Goal: Transaction & Acquisition: Book appointment/travel/reservation

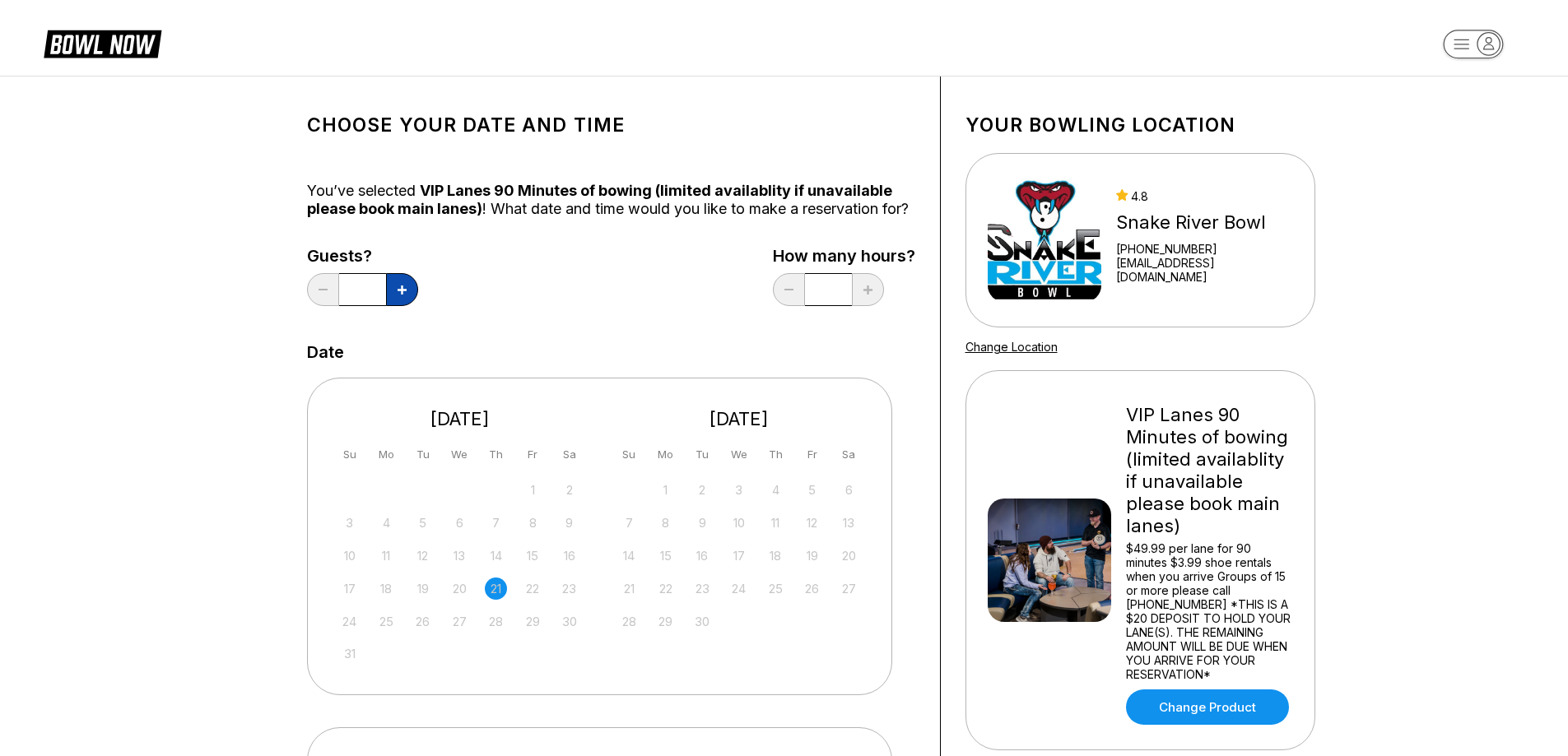
click at [401, 302] on button at bounding box center [402, 289] width 32 height 33
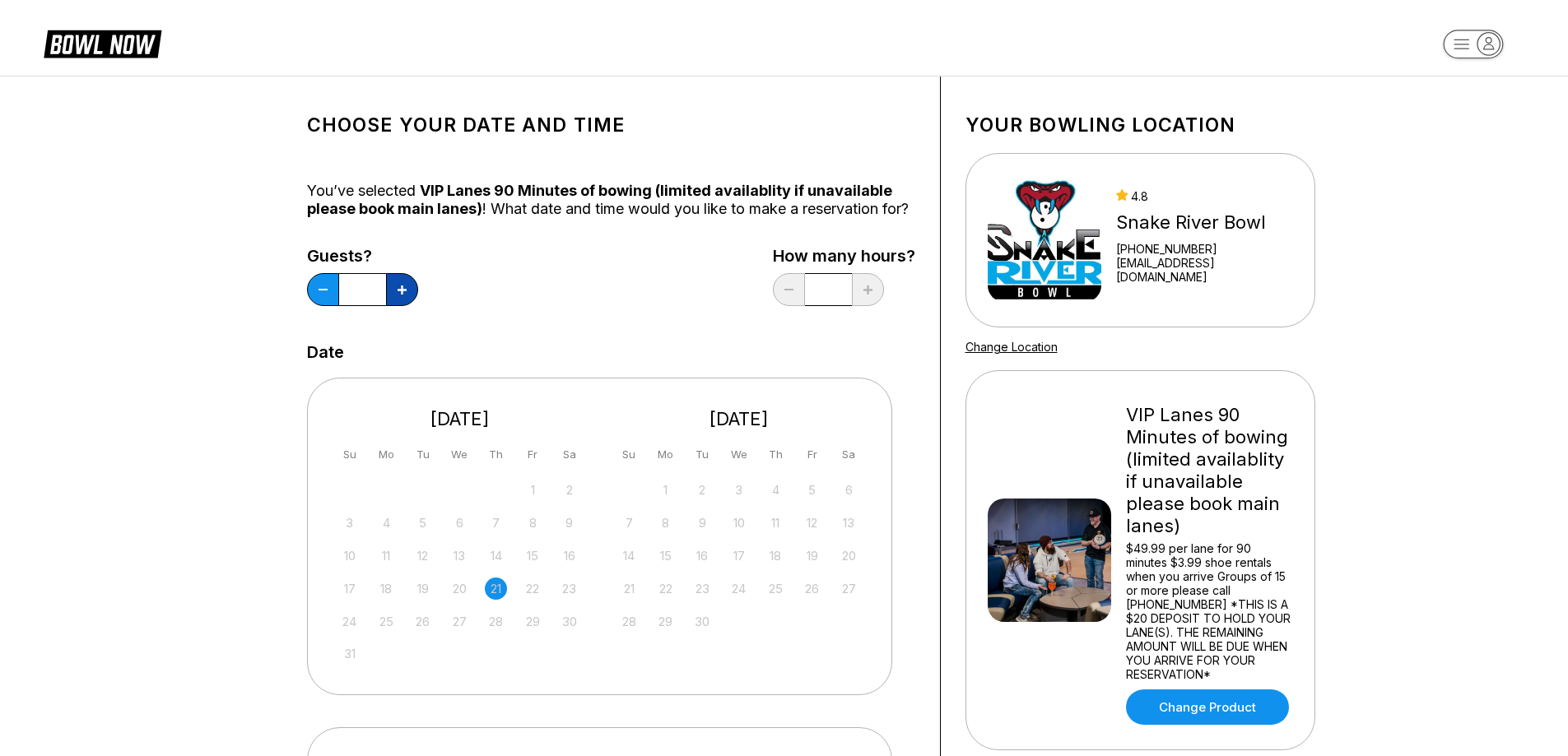
click at [401, 302] on button at bounding box center [402, 289] width 32 height 33
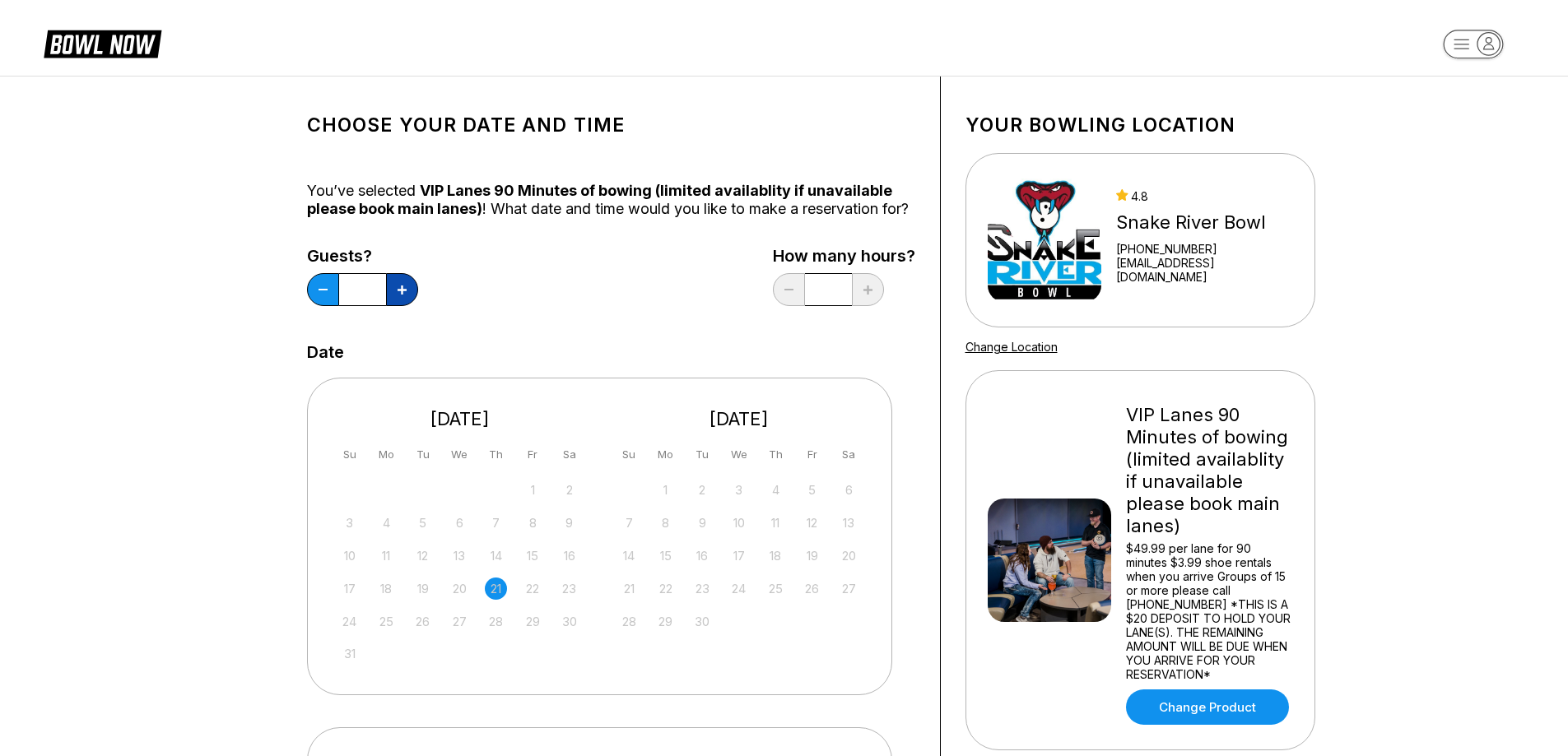
click at [401, 302] on button at bounding box center [402, 289] width 32 height 33
click at [531, 633] on div "29" at bounding box center [532, 622] width 22 height 22
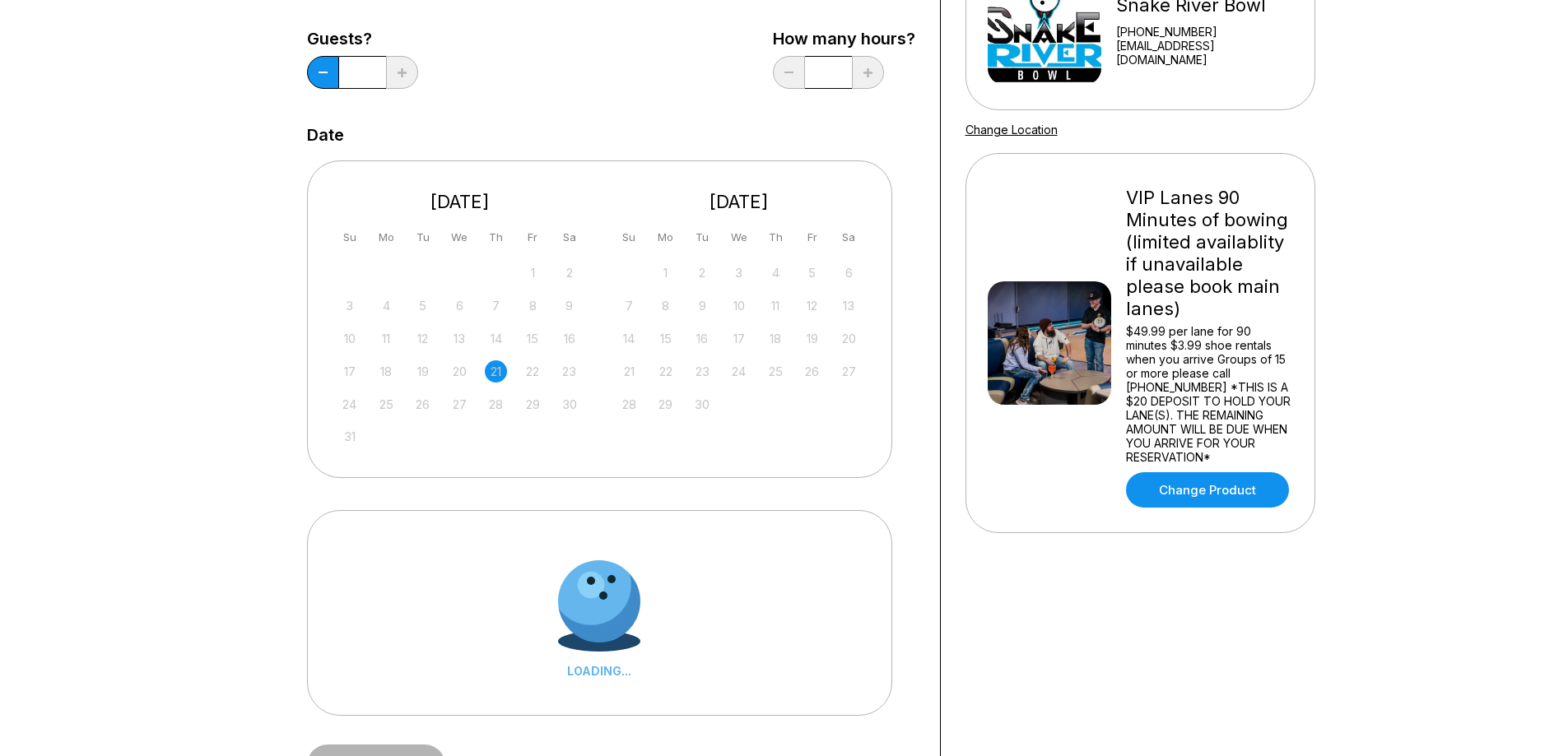
scroll to position [247, 0]
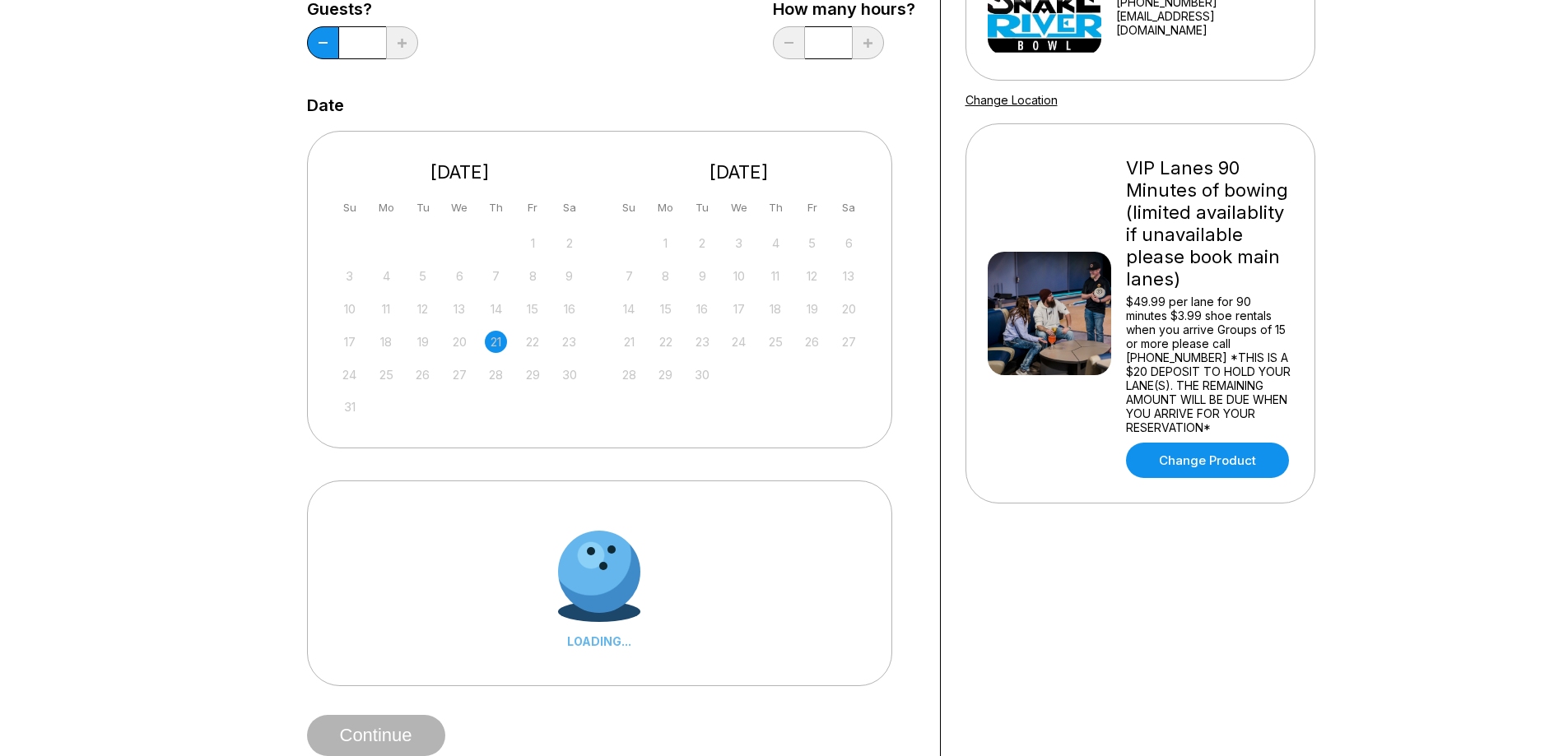
click at [530, 386] on div "29" at bounding box center [532, 375] width 22 height 22
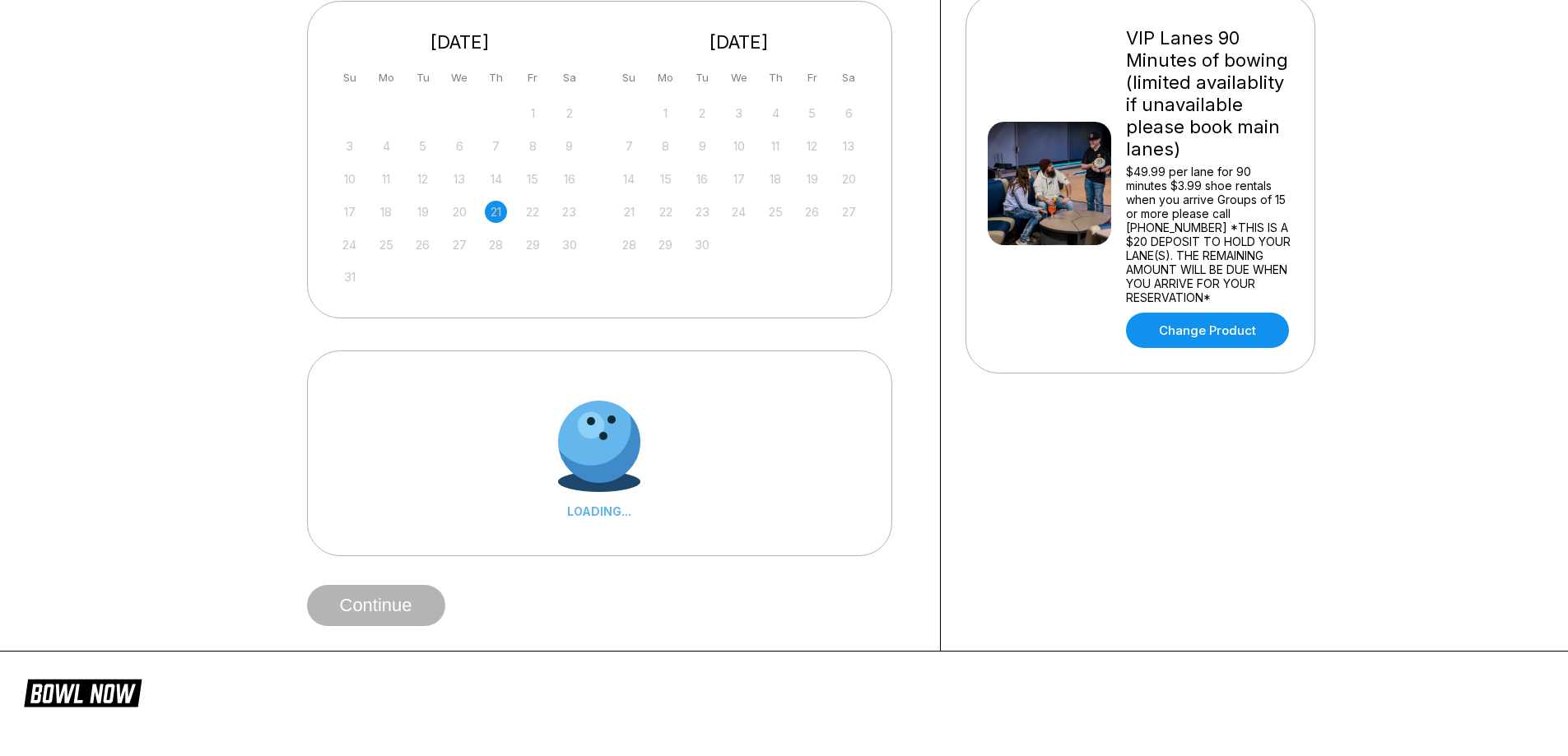
scroll to position [329, 0]
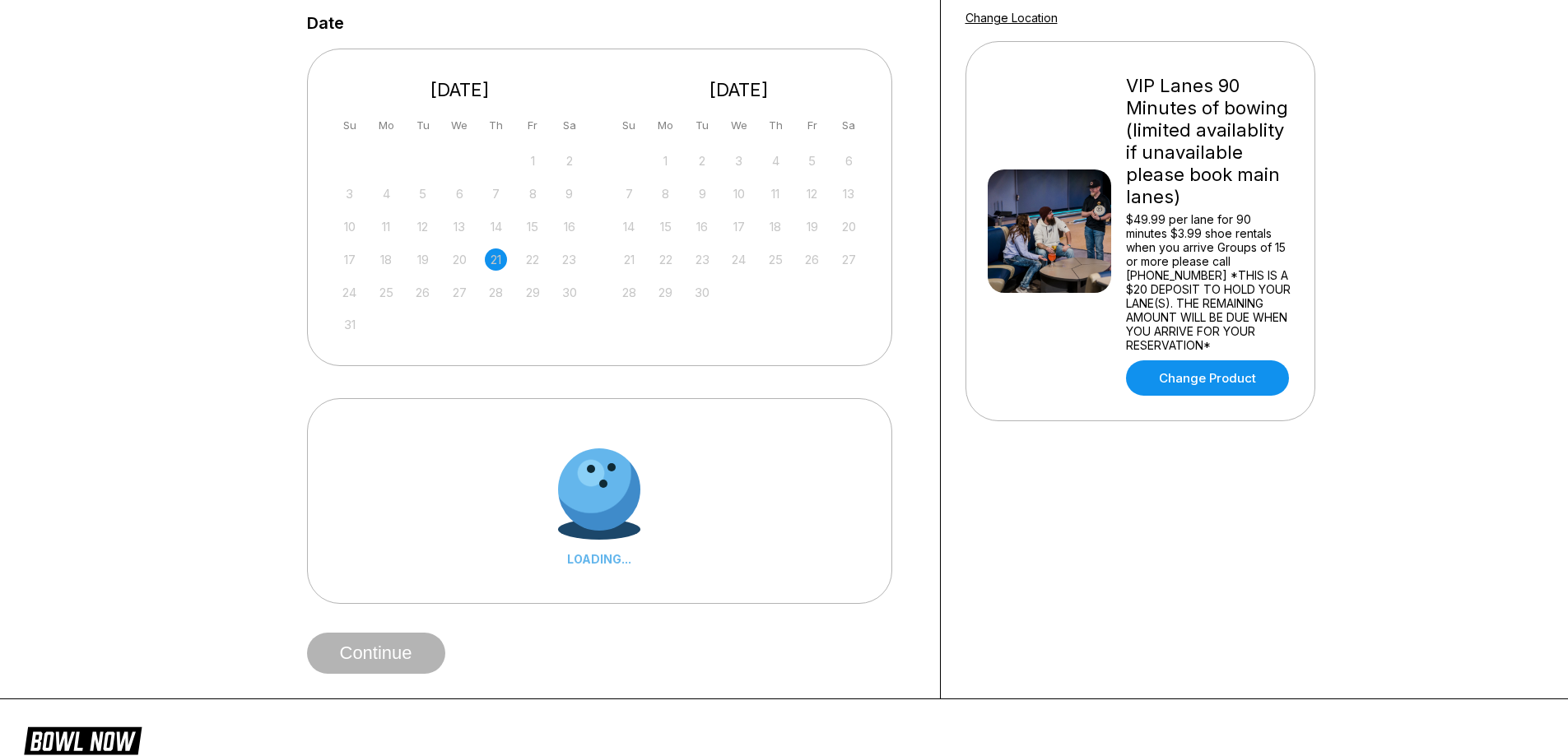
click at [538, 304] on div "29" at bounding box center [532, 292] width 22 height 22
click at [537, 304] on div "29" at bounding box center [532, 292] width 22 height 22
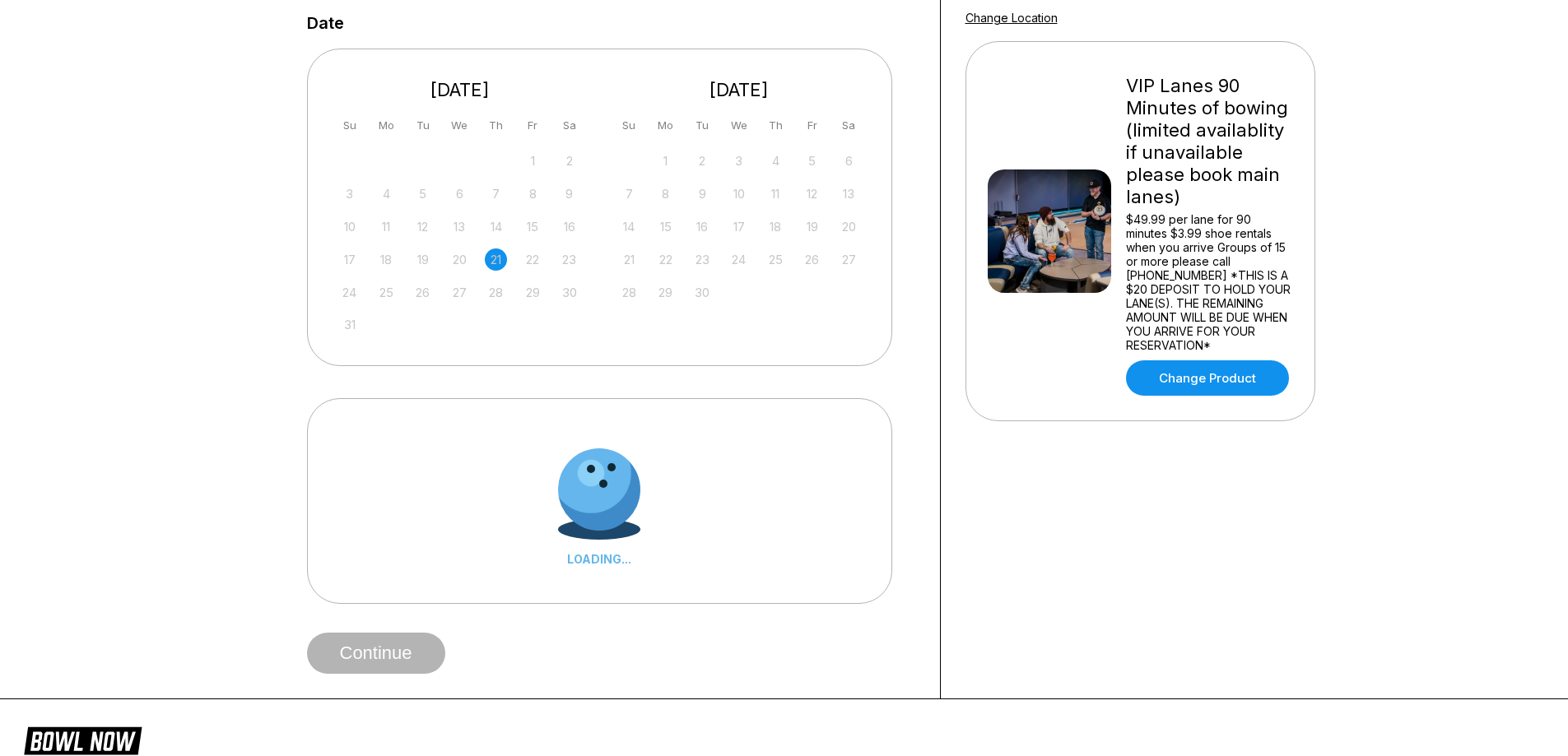
click at [531, 304] on div "29" at bounding box center [532, 292] width 22 height 22
click at [532, 304] on div "29" at bounding box center [532, 292] width 22 height 22
click at [401, 663] on span "Continue" at bounding box center [377, 653] width 138 height 16
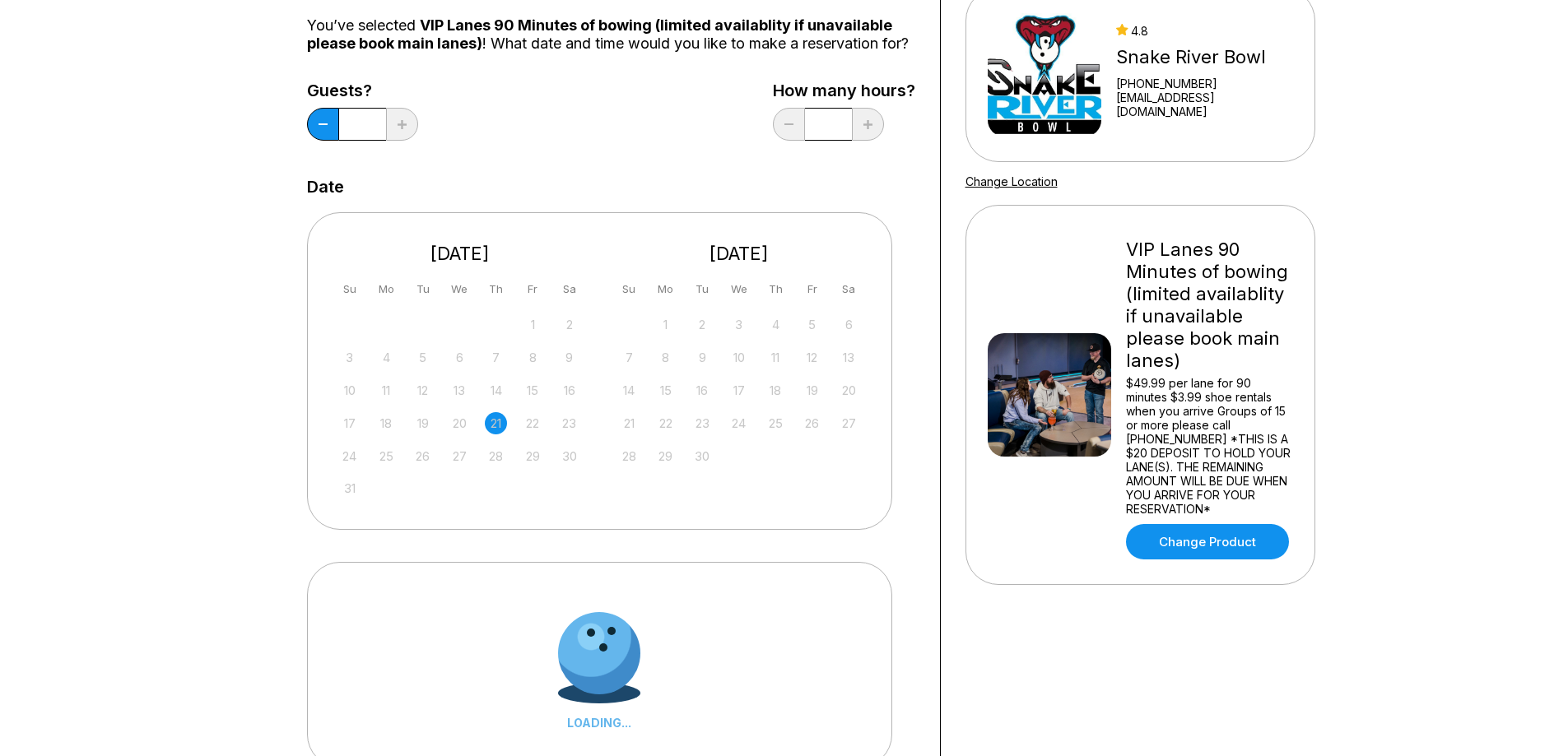
scroll to position [164, 0]
click at [322, 139] on button at bounding box center [323, 125] width 32 height 33
click at [409, 139] on button at bounding box center [402, 125] width 32 height 33
type input "**"
click at [489, 435] on div "21" at bounding box center [496, 424] width 22 height 22
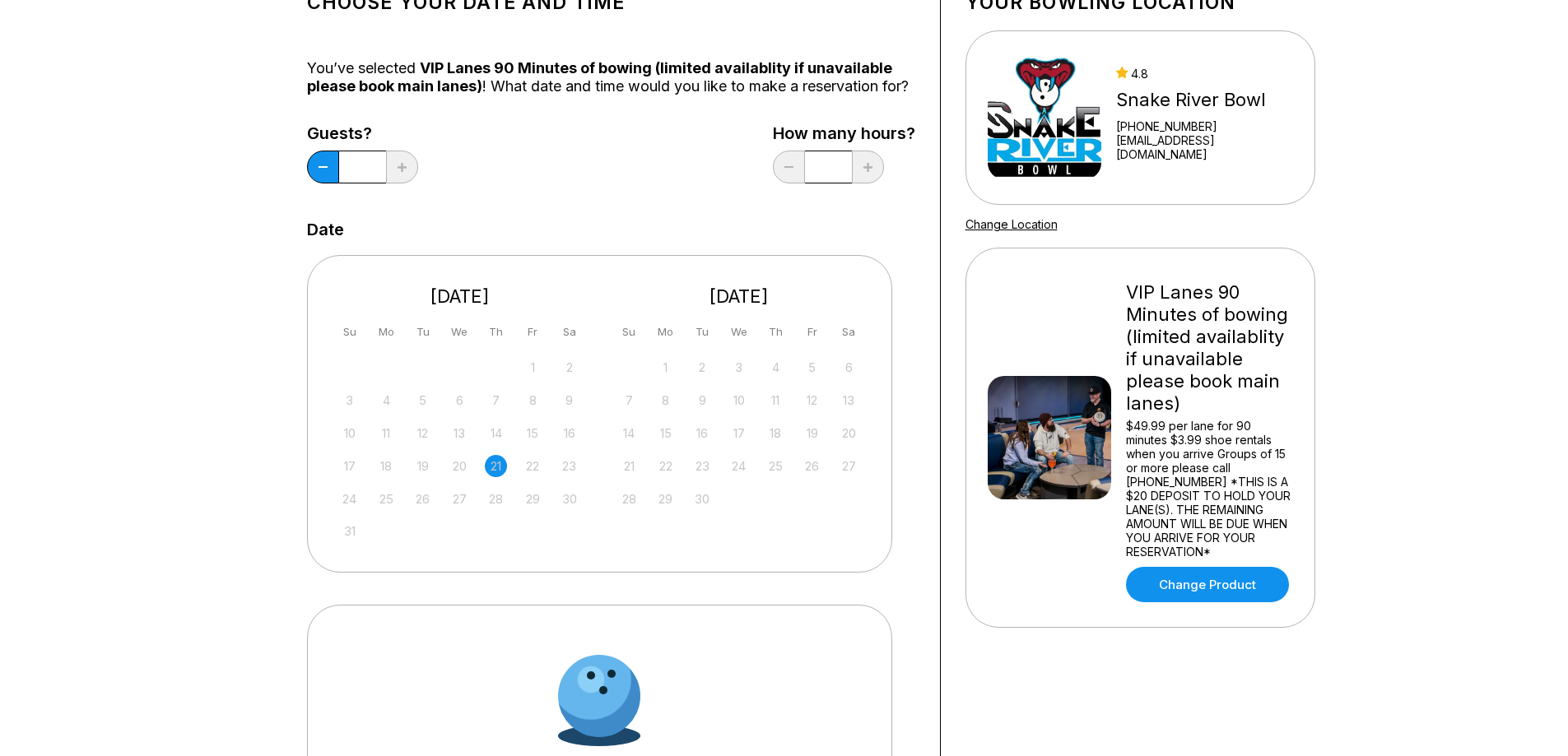
scroll to position [0, 0]
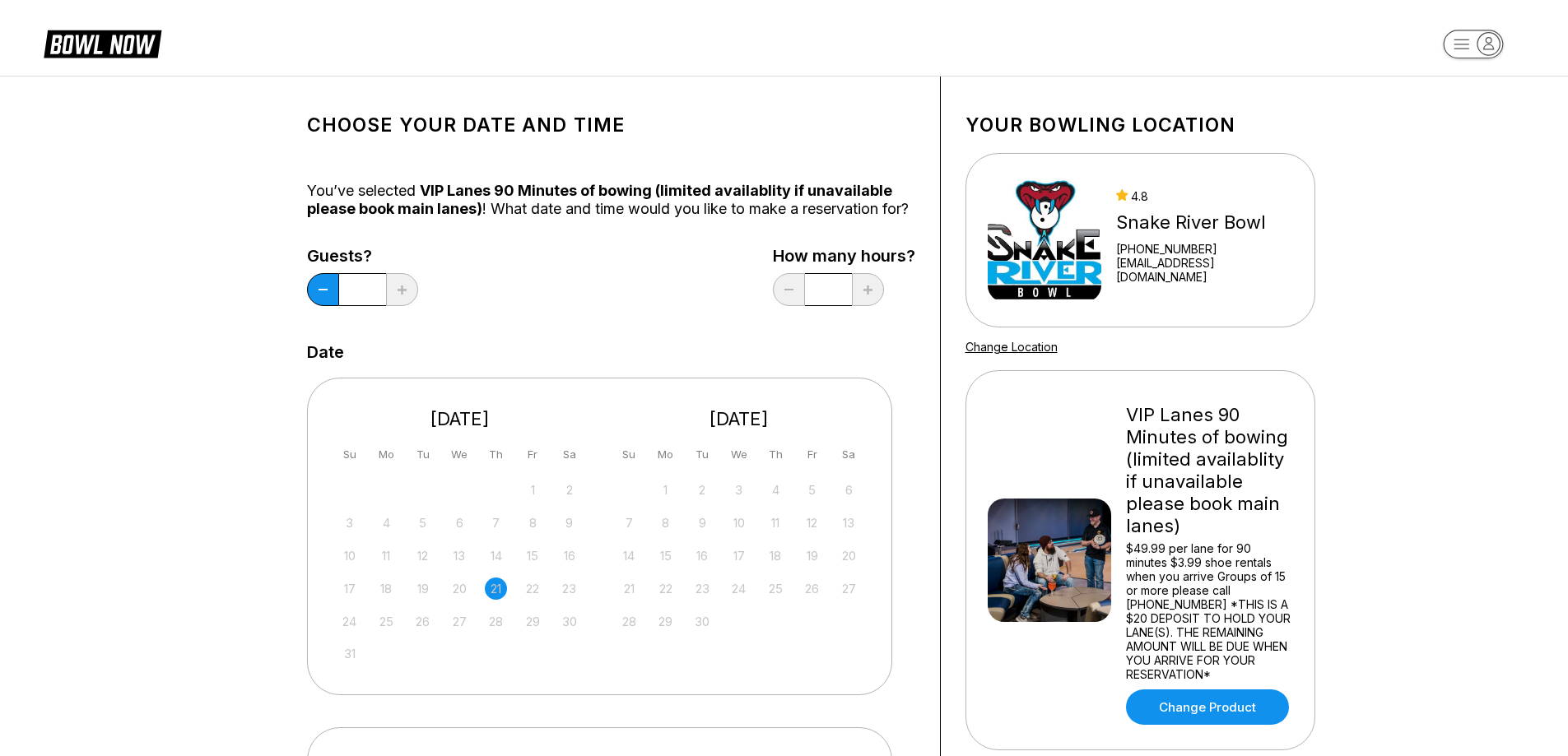
click at [1041, 259] on img at bounding box center [1044, 240] width 114 height 123
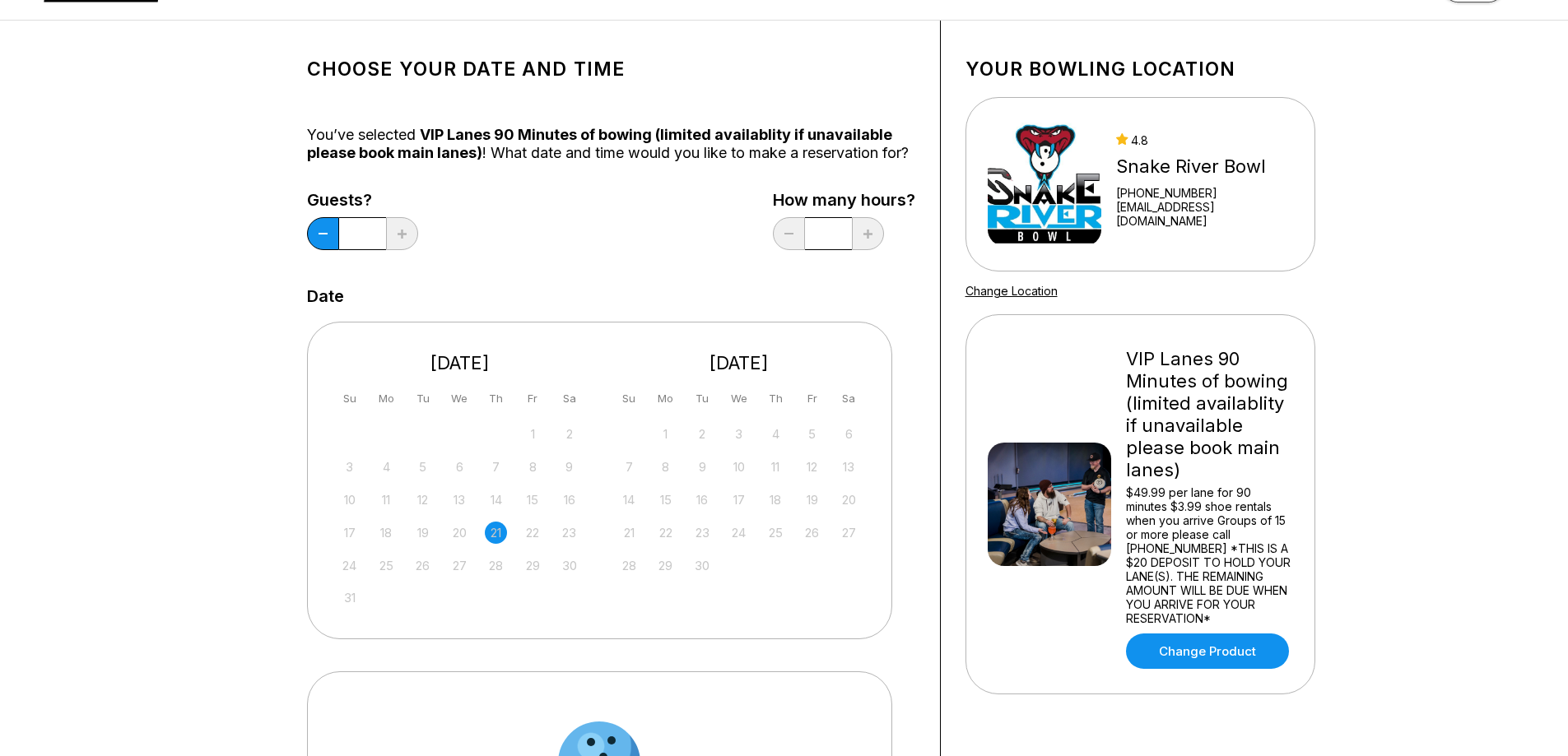
scroll to position [164, 0]
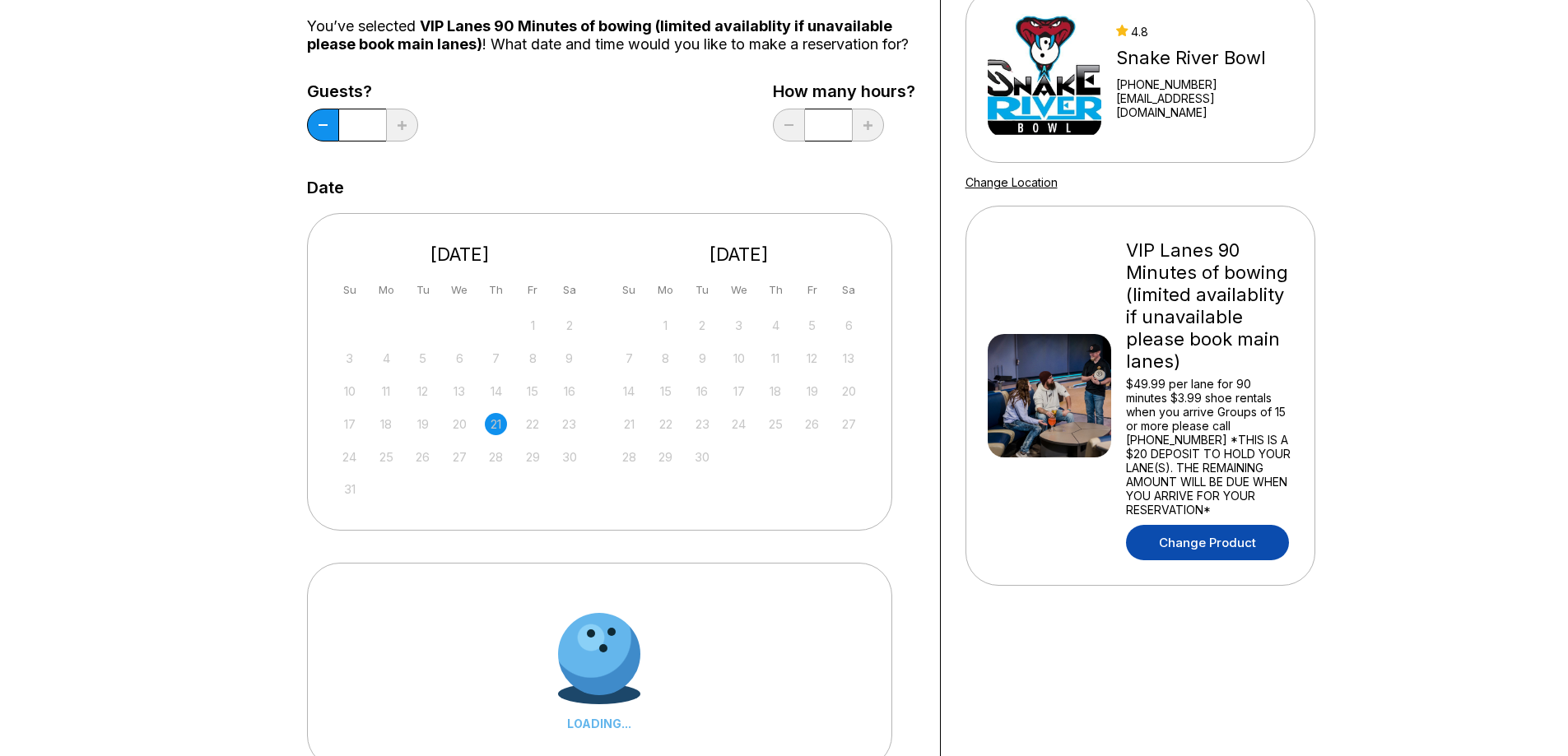
click at [1200, 541] on link "Change Product" at bounding box center [1208, 543] width 163 height 36
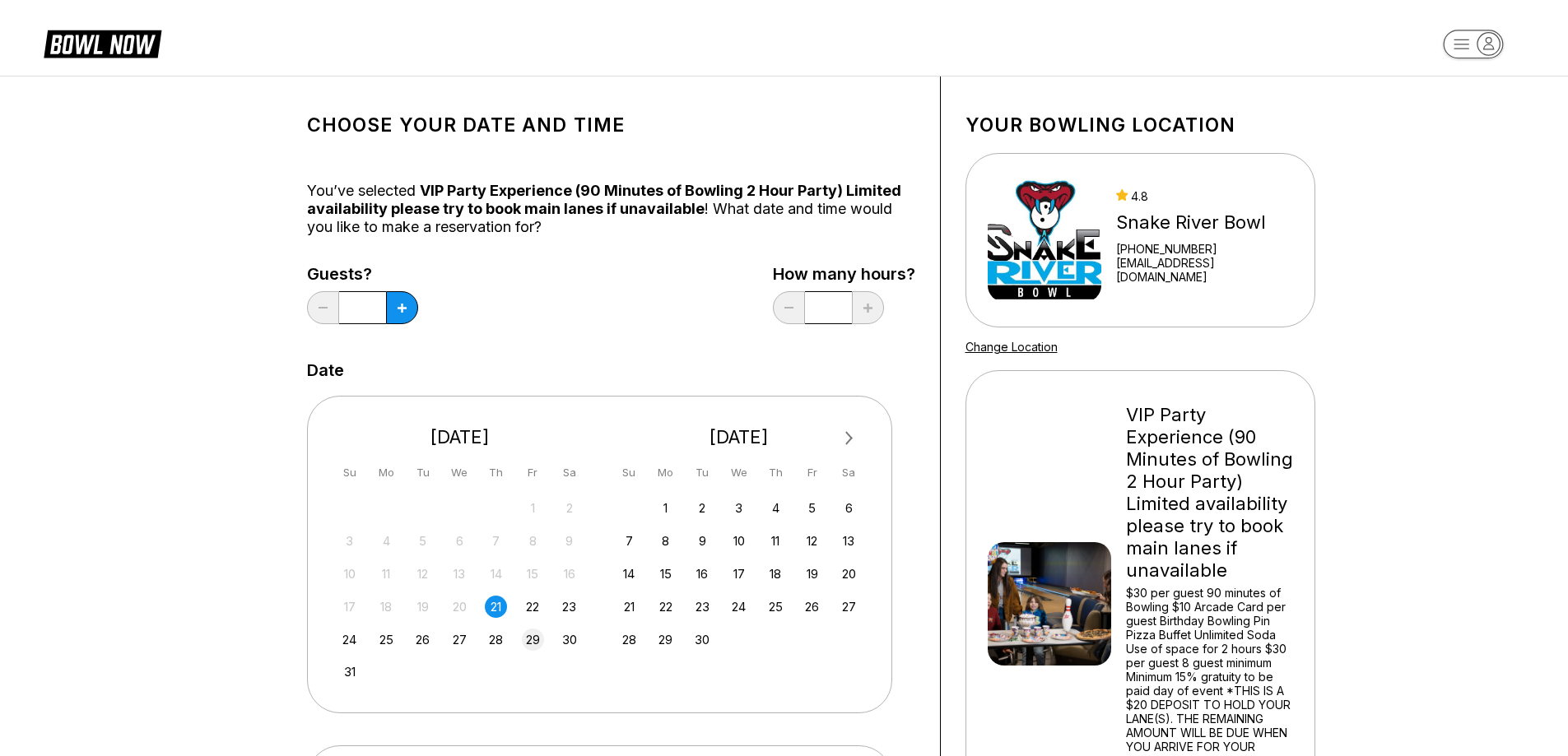
click at [536, 637] on div "29" at bounding box center [532, 639] width 22 height 22
click at [395, 305] on button at bounding box center [402, 307] width 32 height 33
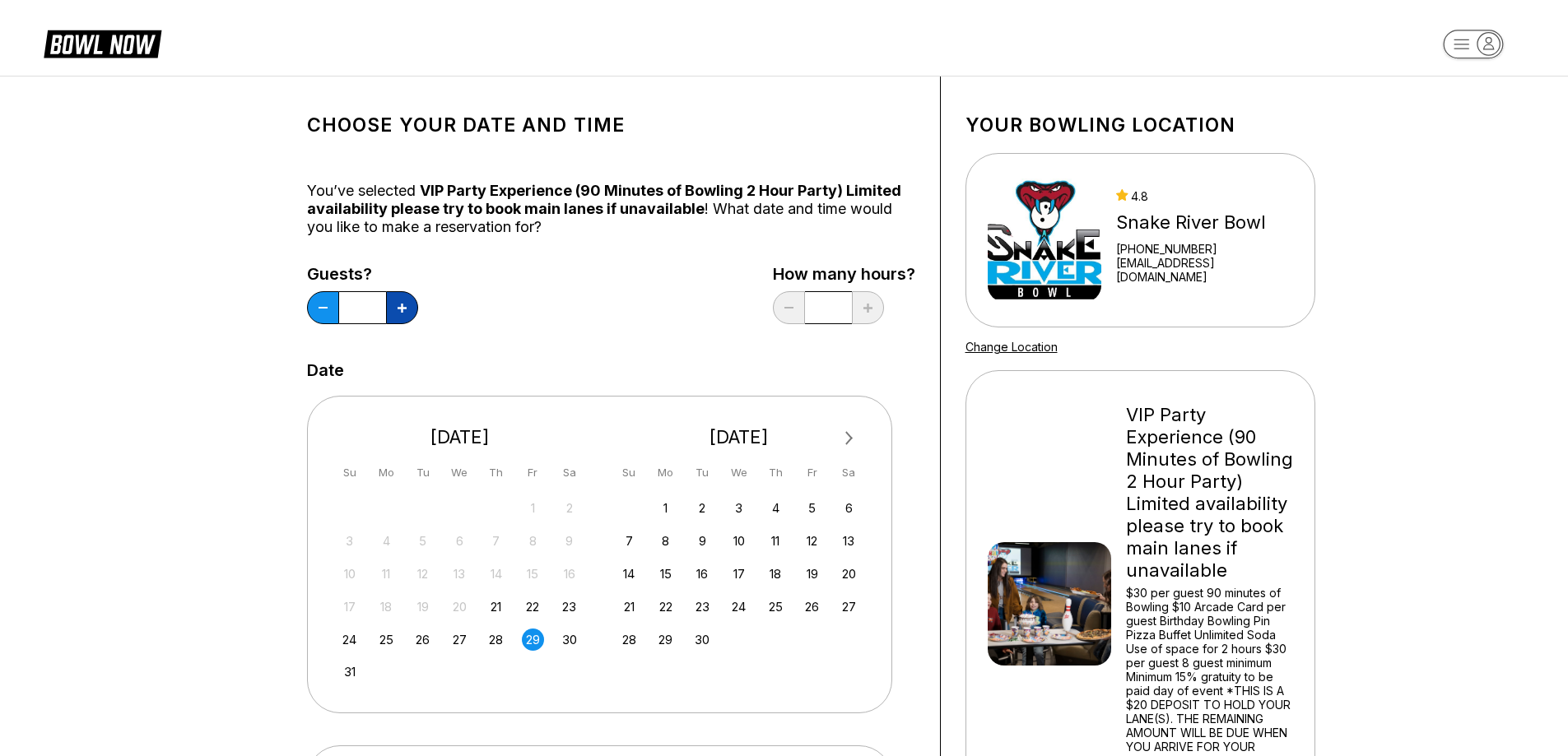
click at [395, 305] on button at bounding box center [402, 307] width 32 height 33
click at [396, 305] on button at bounding box center [402, 307] width 32 height 33
drag, startPoint x: 396, startPoint y: 305, endPoint x: 399, endPoint y: 313, distance: 8.5
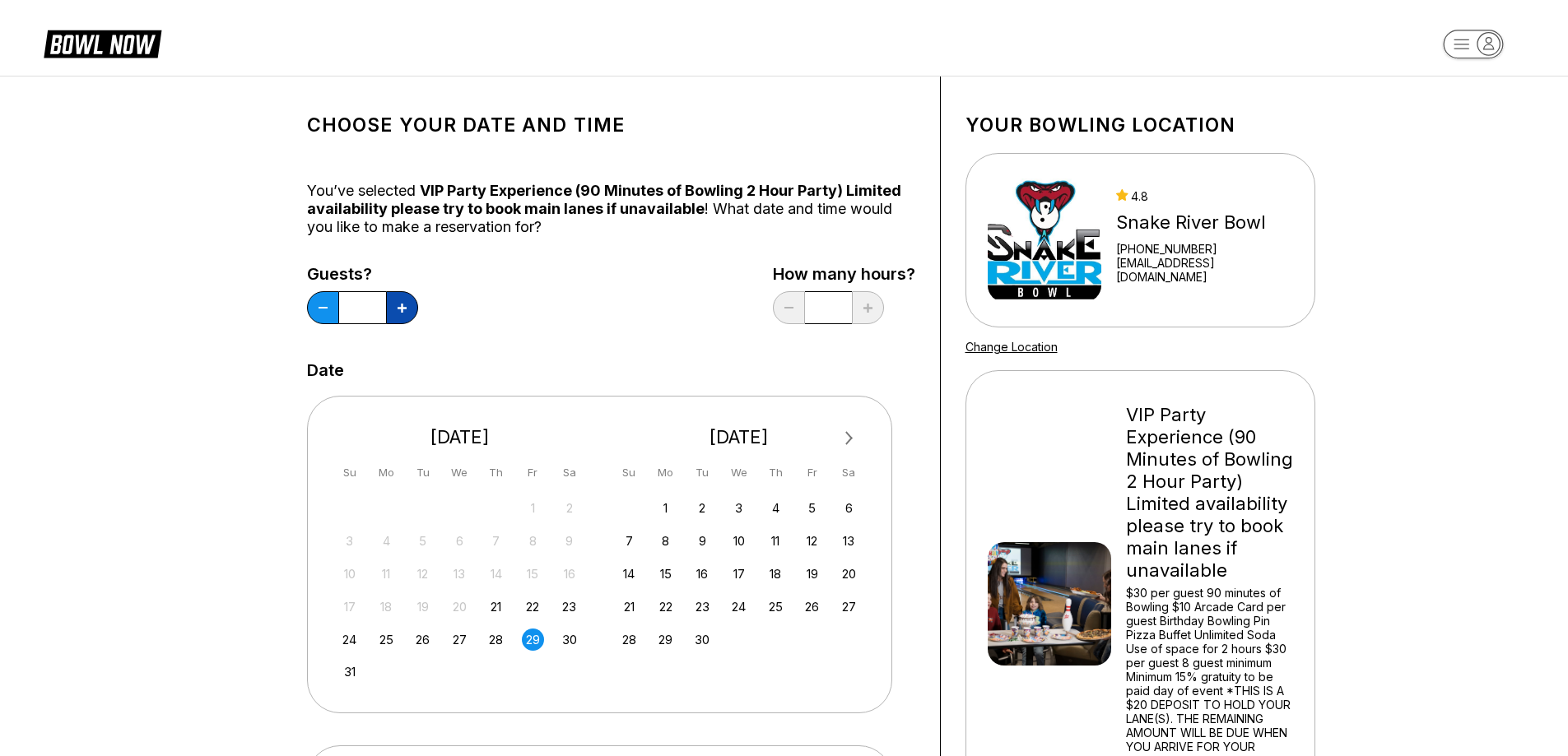
click at [399, 313] on button at bounding box center [402, 307] width 32 height 33
click at [398, 319] on button at bounding box center [402, 307] width 32 height 33
click at [410, 307] on button at bounding box center [402, 307] width 32 height 33
click at [408, 308] on button at bounding box center [402, 307] width 32 height 33
type input "**"
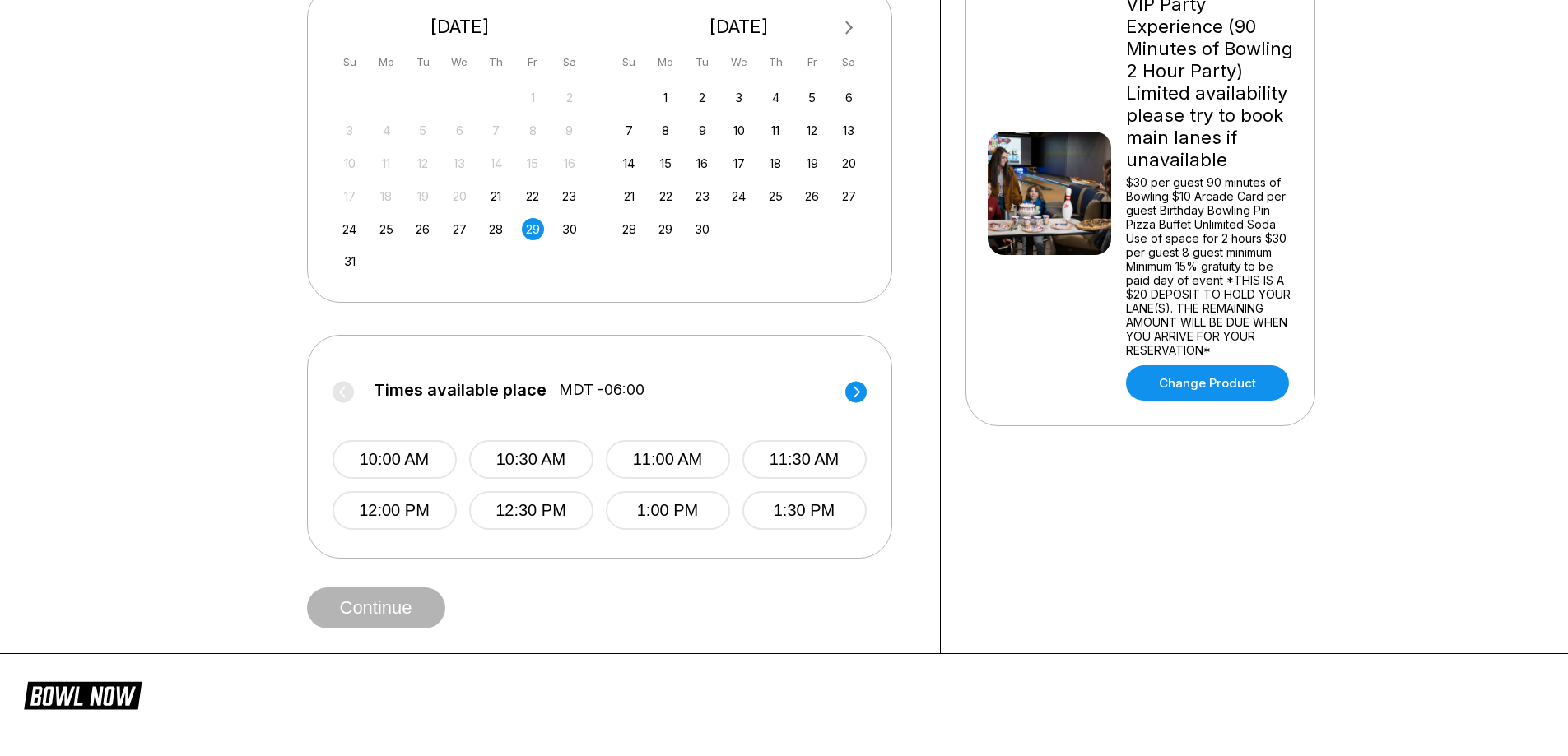
scroll to position [411, 0]
click at [857, 388] on icon at bounding box center [855, 391] width 7 height 12
click at [858, 390] on icon at bounding box center [855, 391] width 7 height 12
click at [659, 462] on button "7:00 PM" at bounding box center [667, 458] width 124 height 38
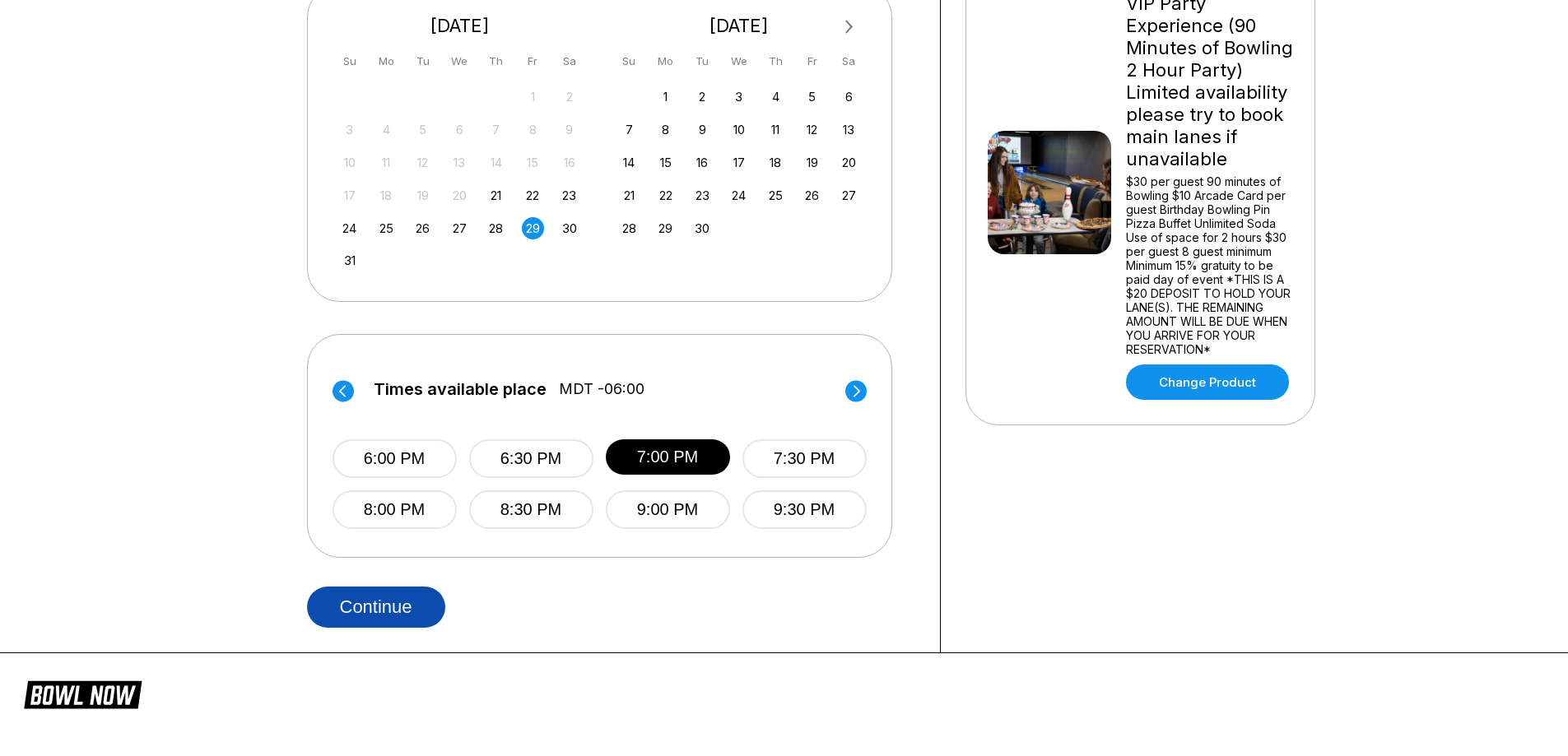
click at [349, 609] on button "Continue" at bounding box center [377, 607] width 138 height 41
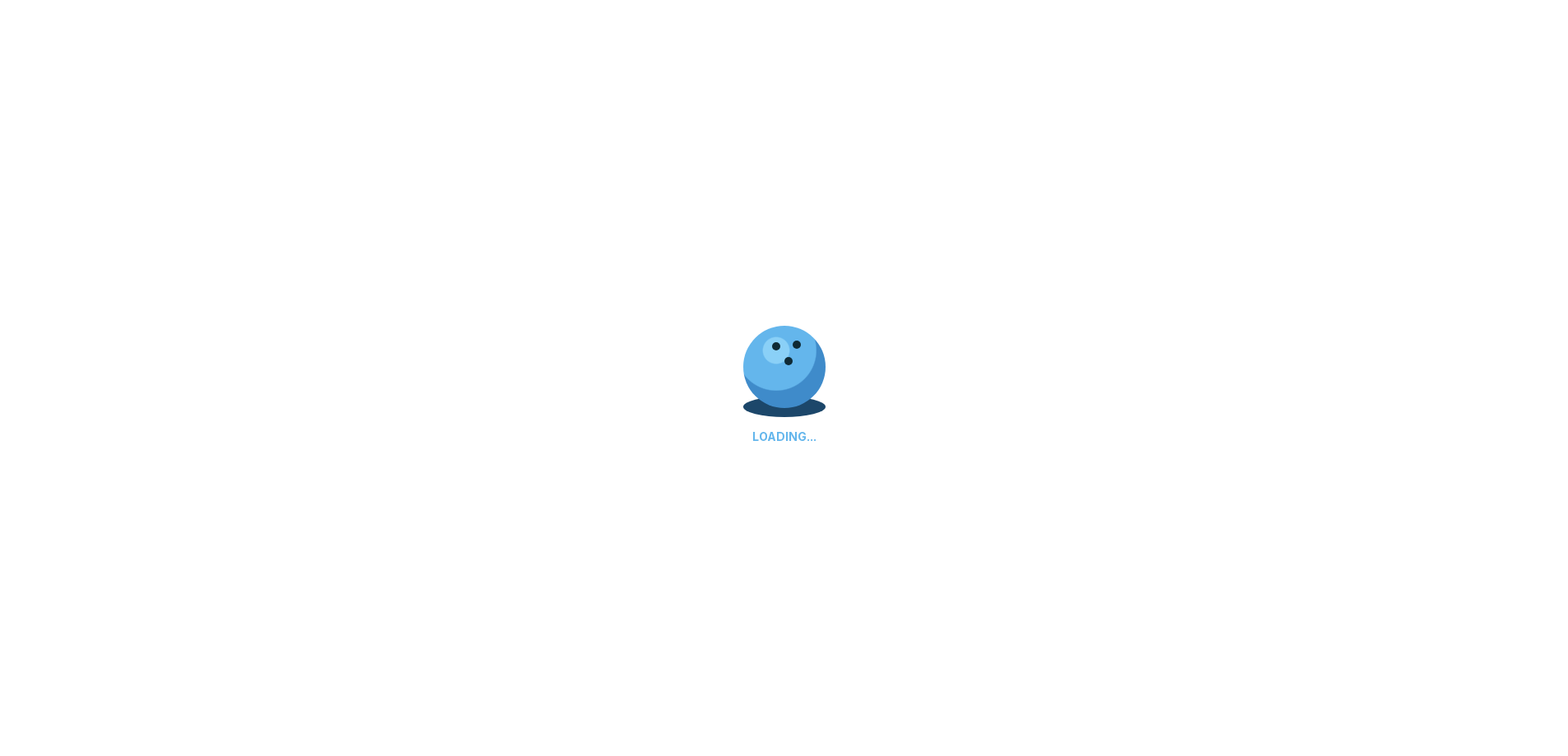
select select "**"
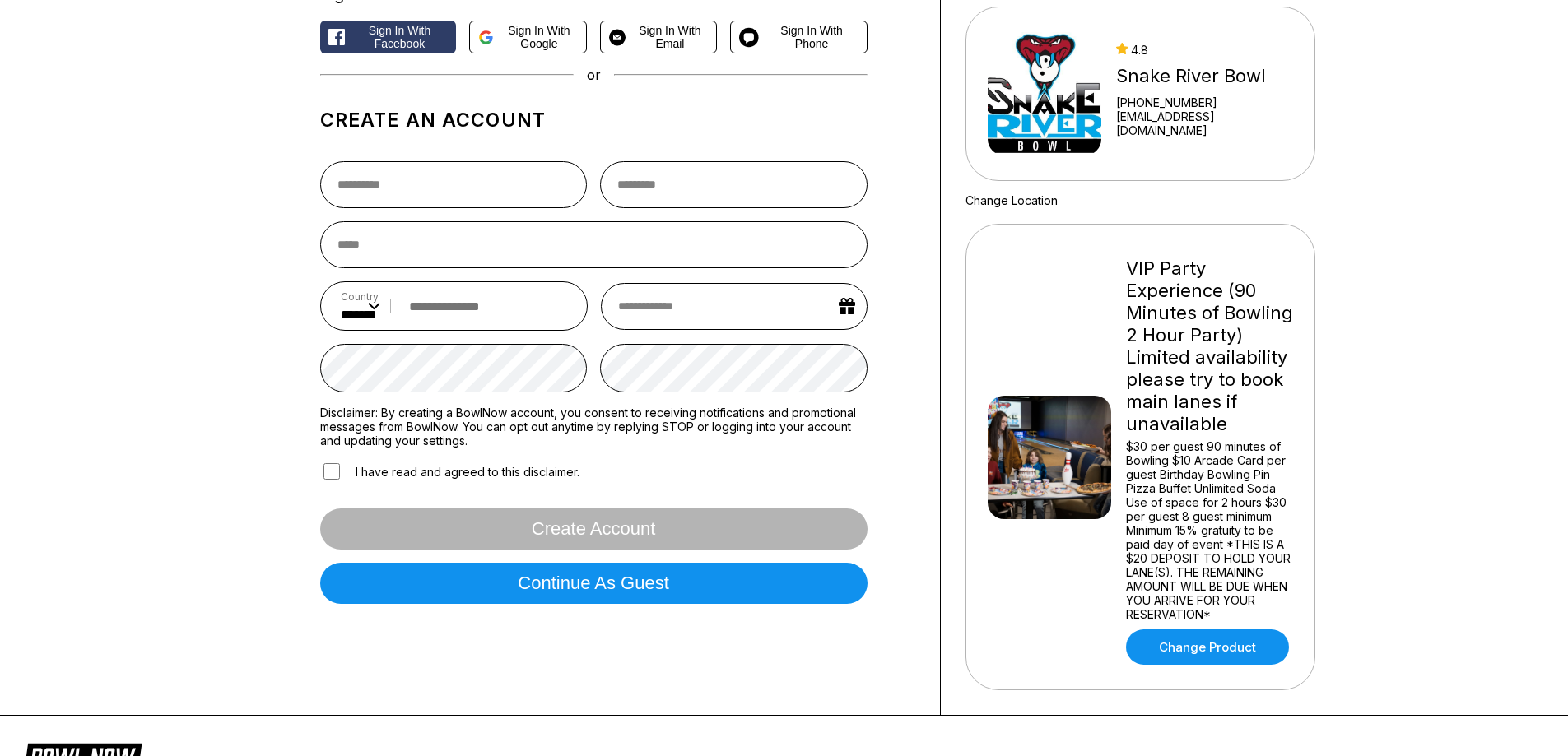
scroll to position [164, 0]
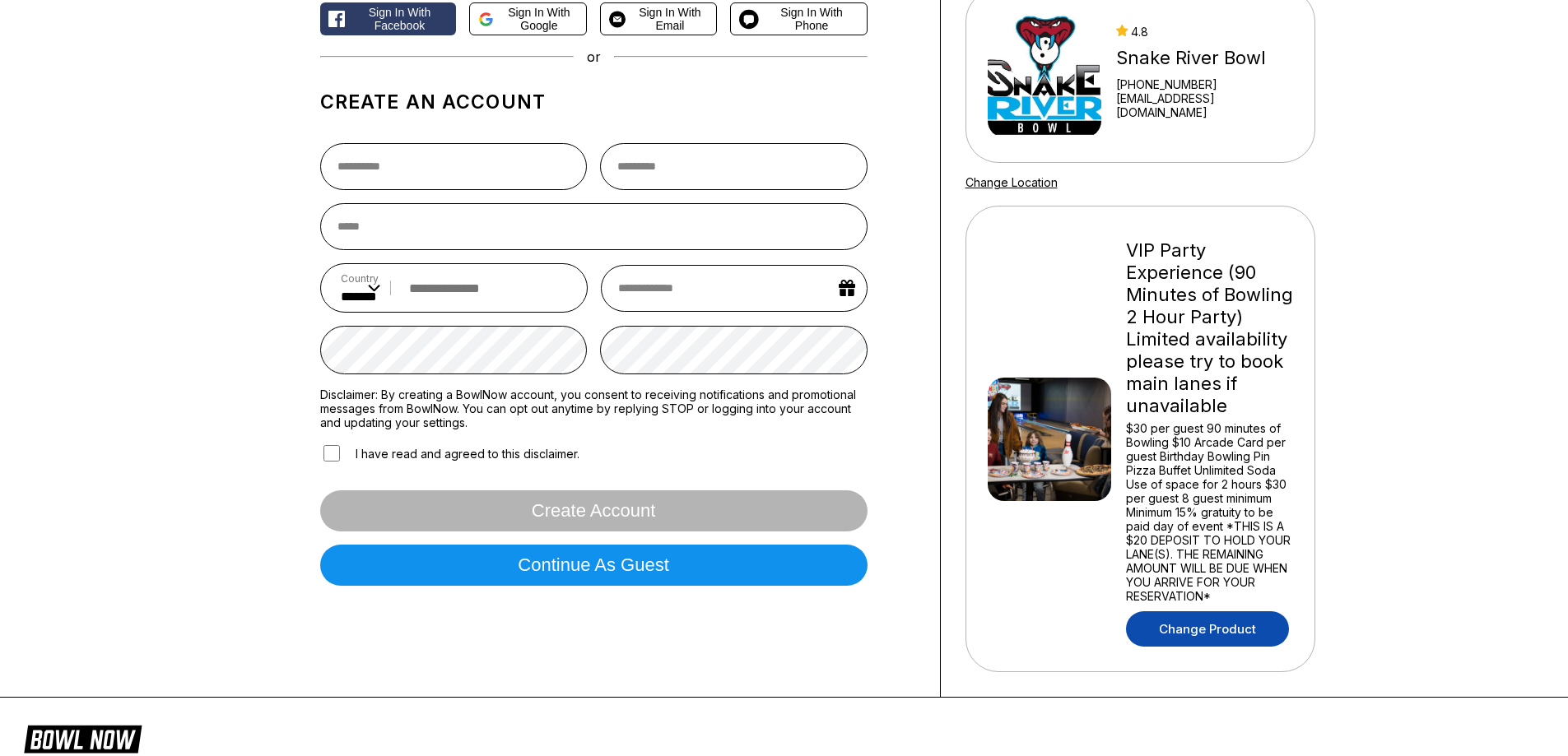
click at [1212, 631] on link "Change Product" at bounding box center [1208, 628] width 163 height 36
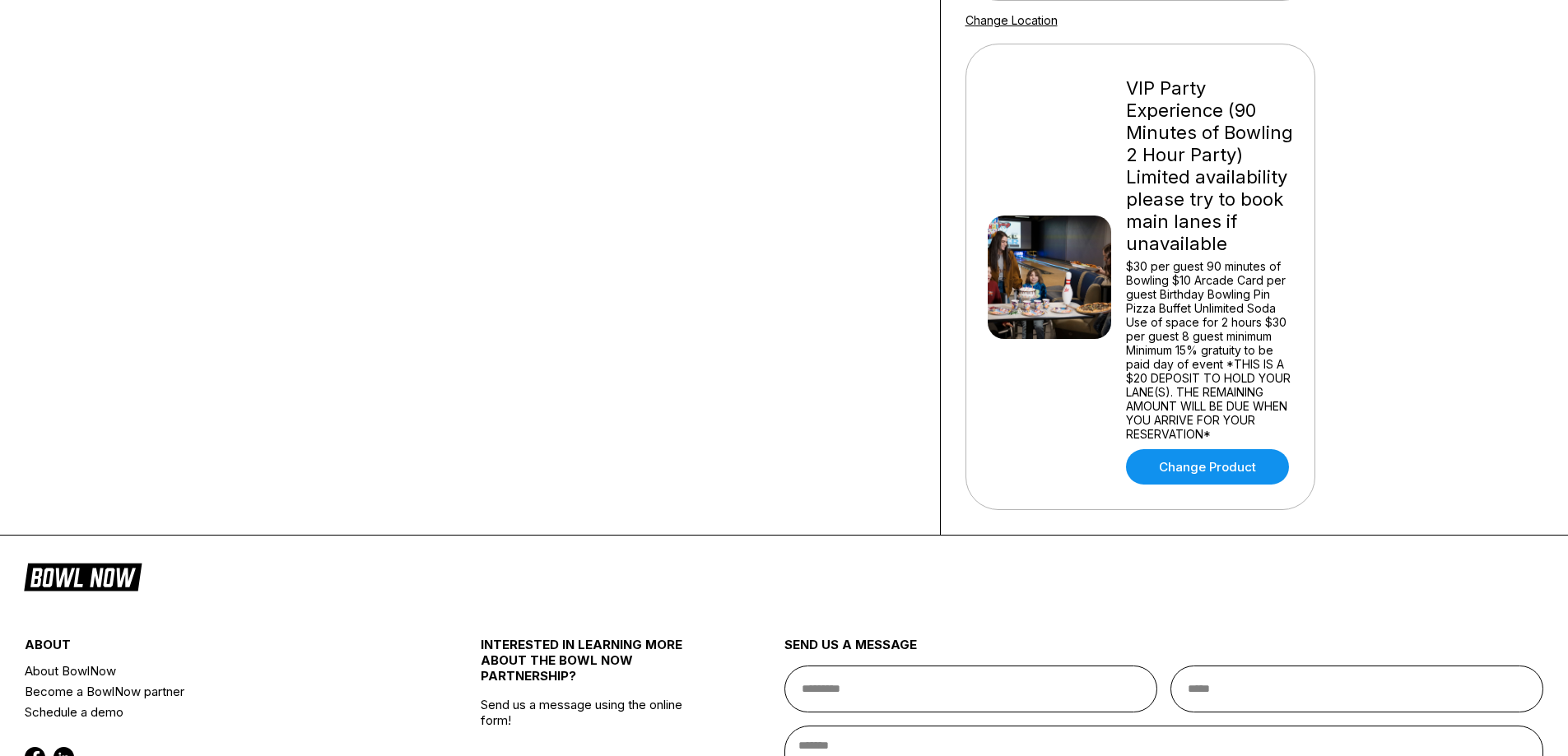
scroll to position [329, 0]
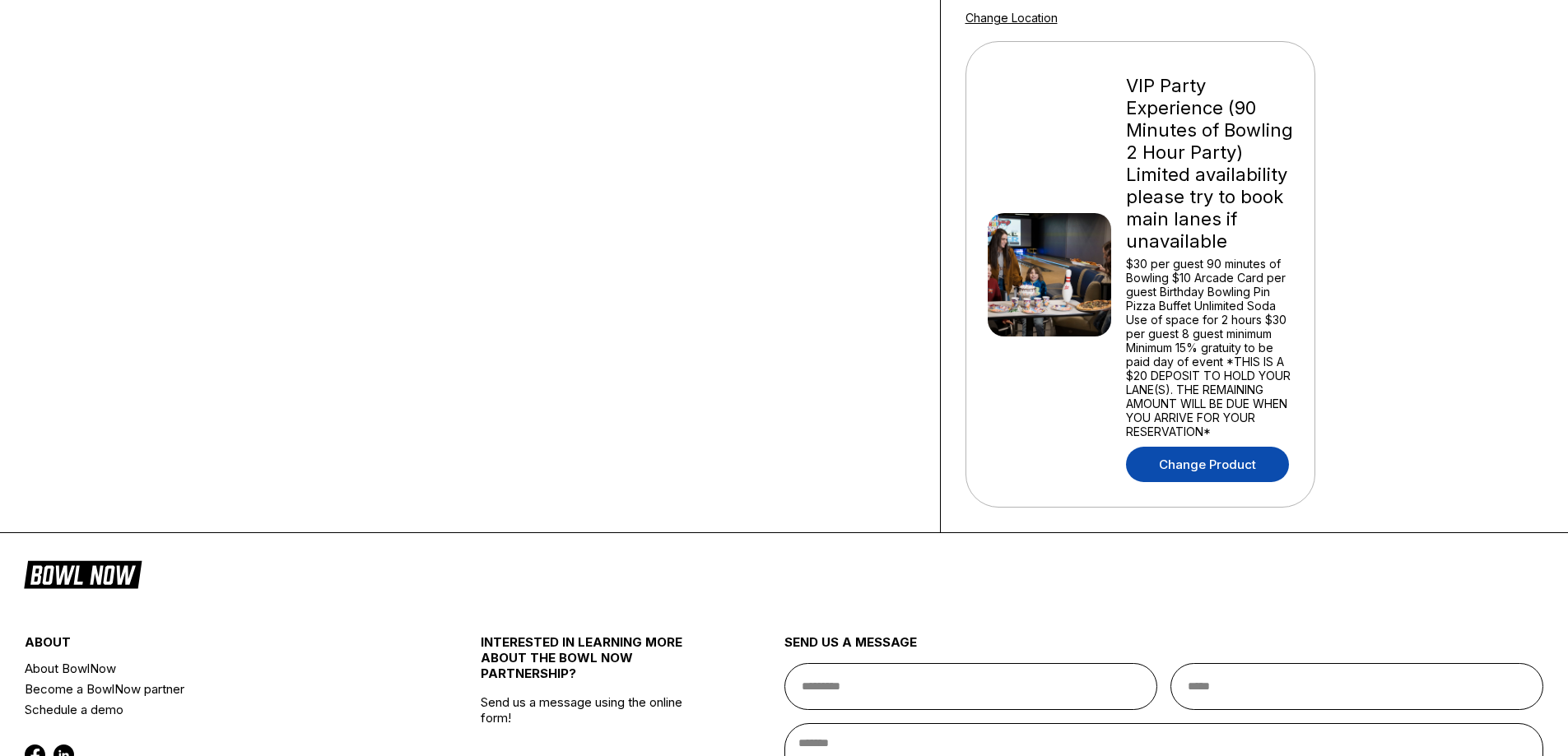
click at [1200, 456] on link "Change Product" at bounding box center [1208, 464] width 163 height 36
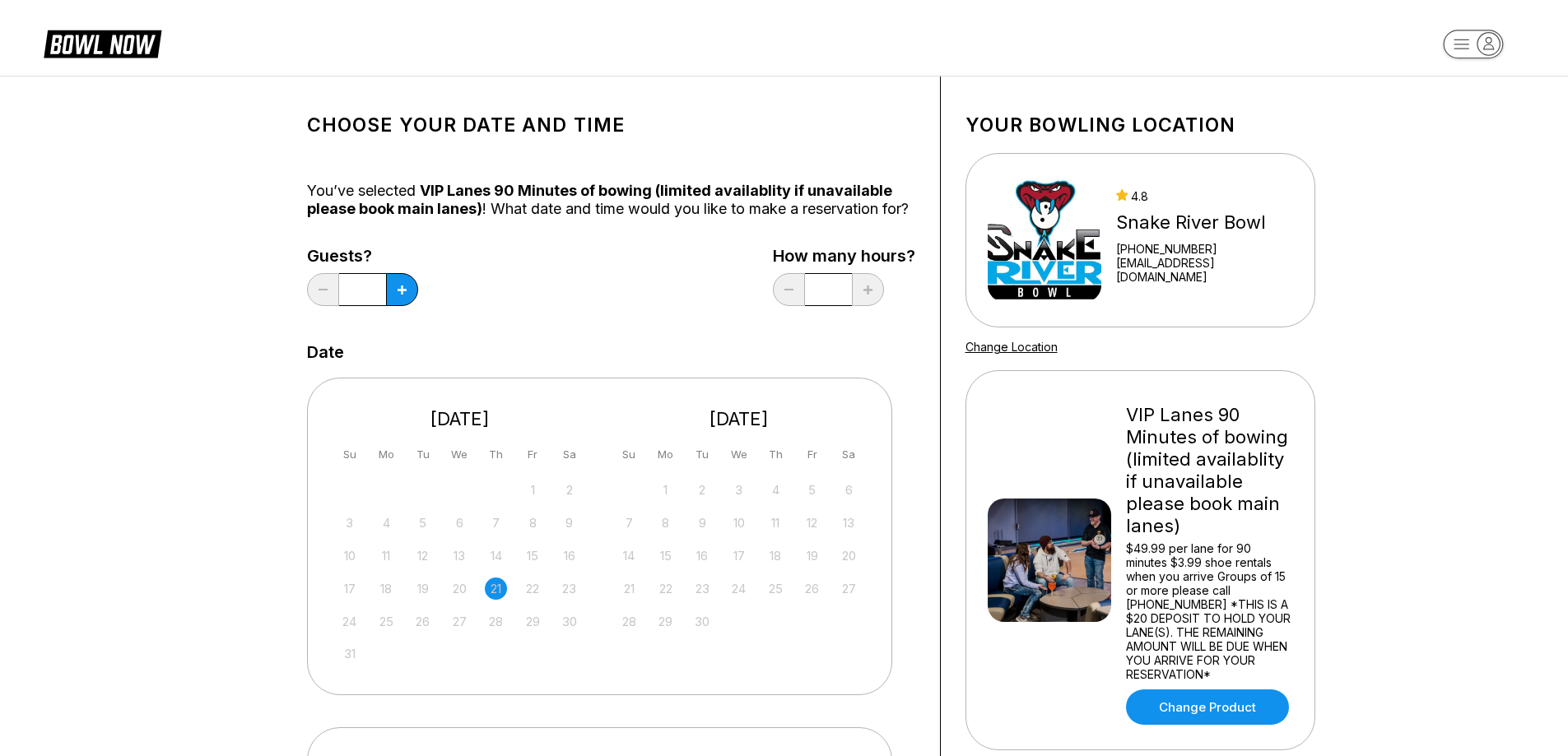
scroll to position [83, 0]
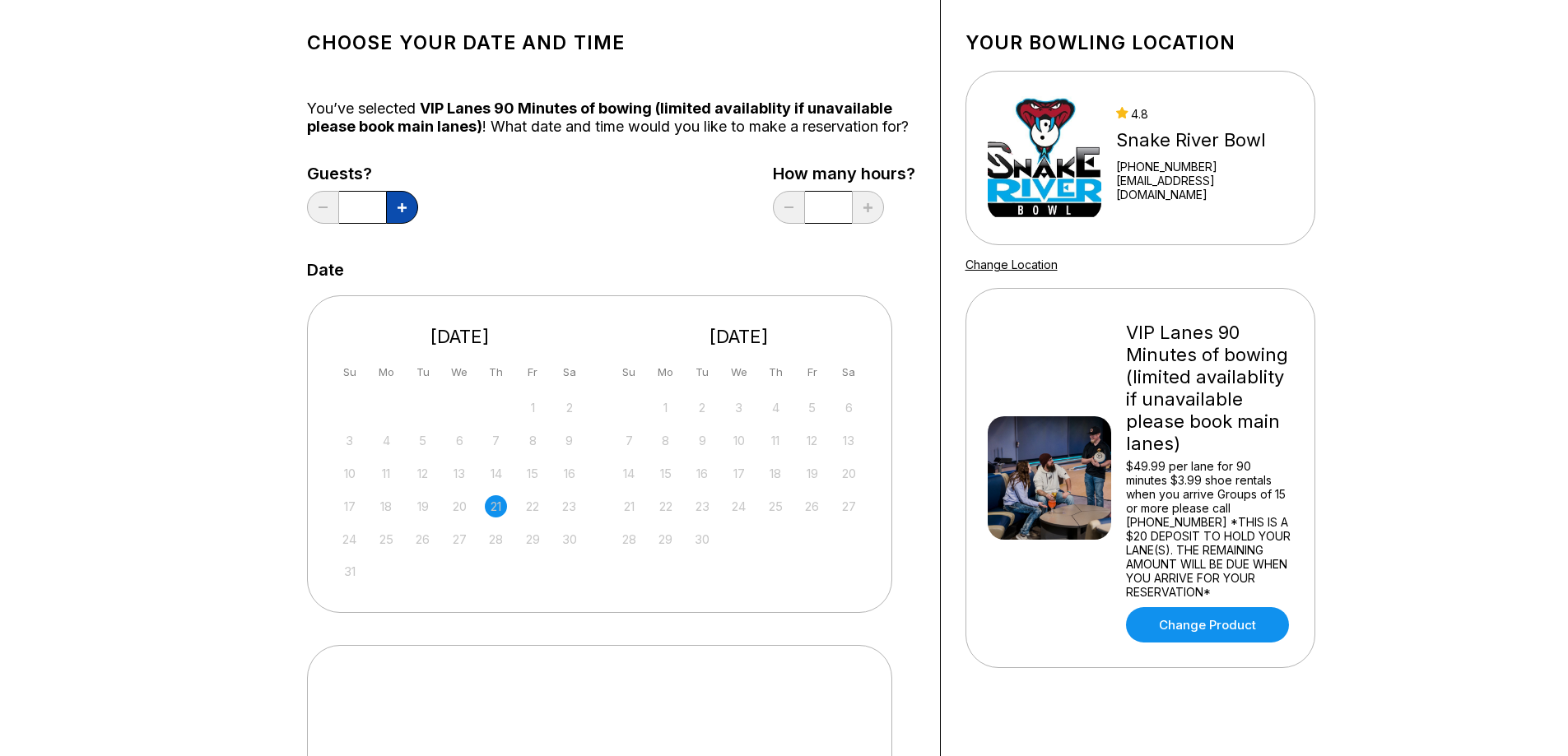
click at [404, 212] on icon at bounding box center [402, 207] width 9 height 9
click at [529, 550] on div "29" at bounding box center [532, 539] width 22 height 22
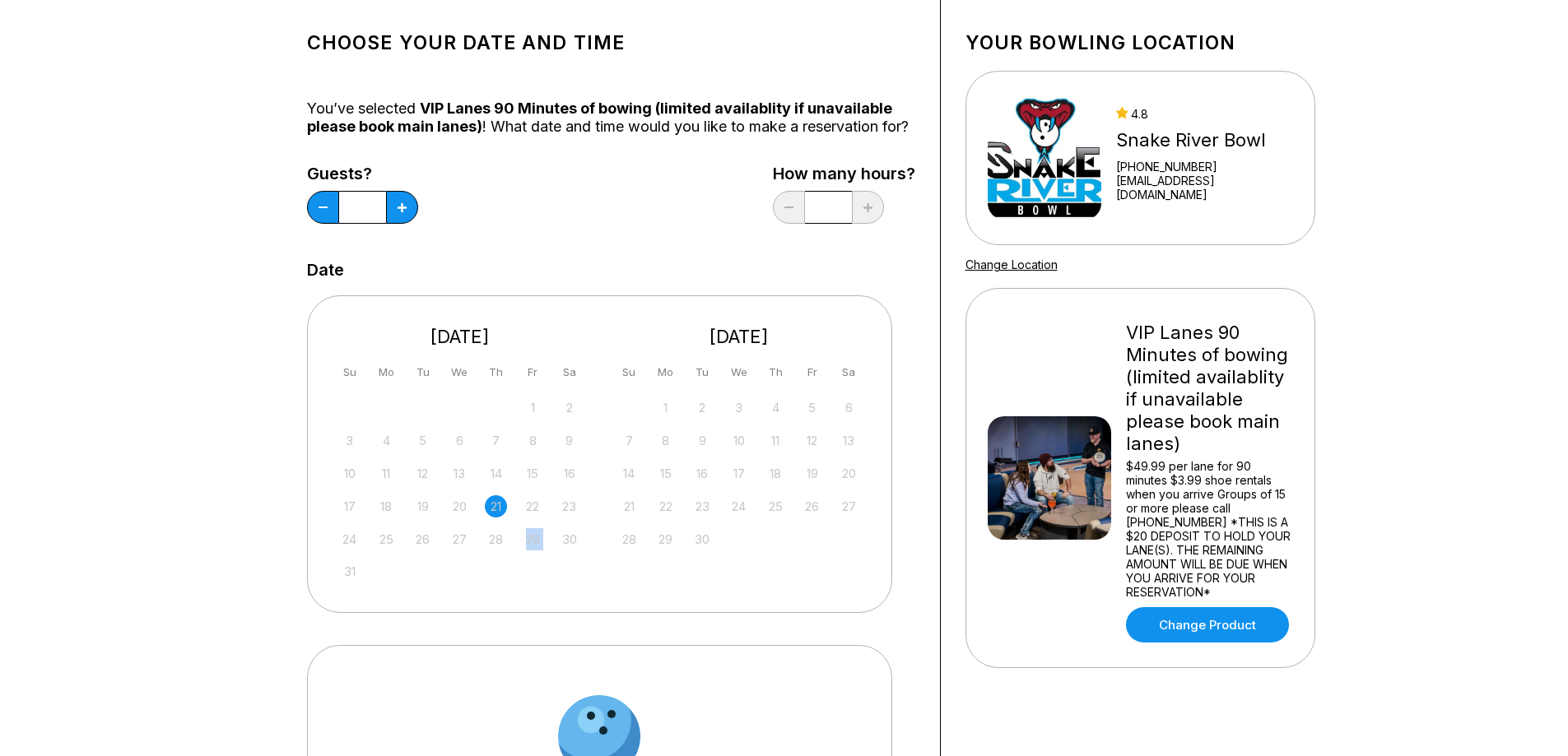
click at [529, 550] on div "29" at bounding box center [532, 539] width 22 height 22
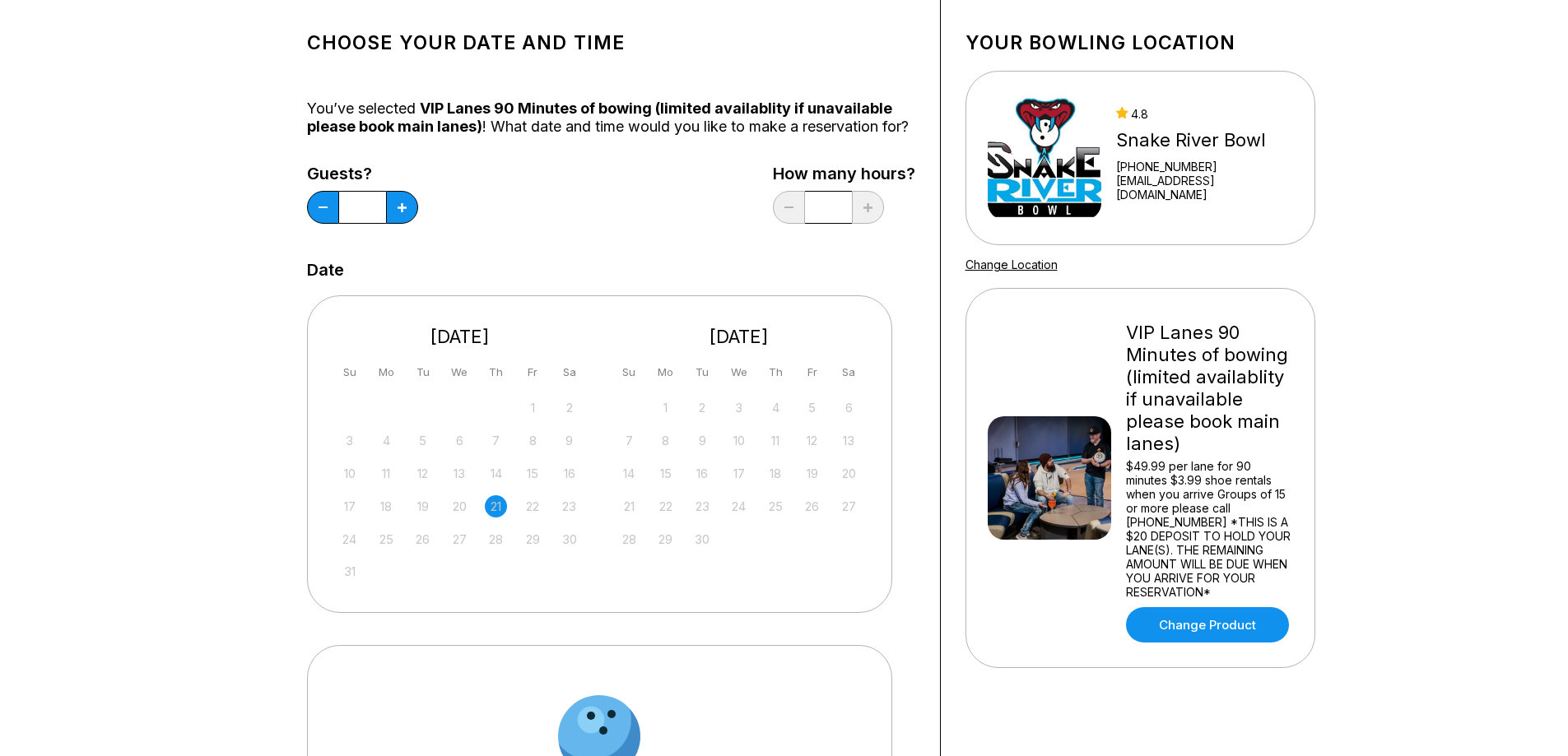
click at [499, 518] on div "21" at bounding box center [496, 506] width 22 height 22
click at [498, 518] on div "21" at bounding box center [496, 506] width 22 height 22
drag, startPoint x: 415, startPoint y: 529, endPoint x: 395, endPoint y: 531, distance: 20.1
click at [413, 518] on div "19" at bounding box center [422, 506] width 22 height 22
drag, startPoint x: 337, startPoint y: 528, endPoint x: 344, endPoint y: 573, distance: 45.5
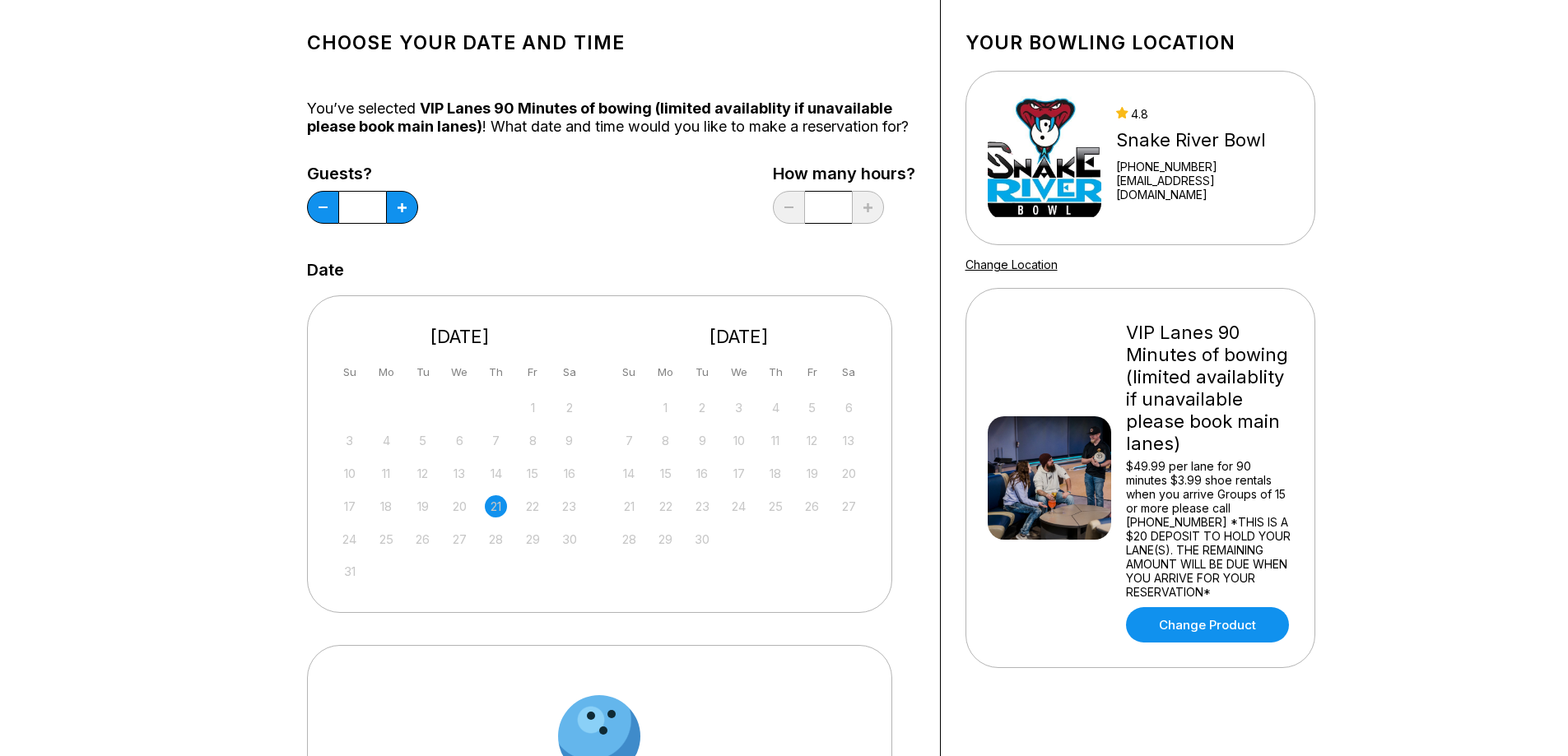
click at [343, 557] on div "27 28 29 30 31 1 2 3 4 5 6 7 8 9 10 11 12 13 14 15 16 17 18 19 20 21 22 23 24 2…" at bounding box center [459, 489] width 247 height 188
drag, startPoint x: 384, startPoint y: 573, endPoint x: 431, endPoint y: 571, distance: 47.0
click at [419, 571] on div "27 28 29 30 31 1 2 3 4 5 6 7 8 9 10 11 12 13 14 15 16 17 18 19 20 21 22 23 24 2…" at bounding box center [459, 489] width 247 height 188
click at [538, 550] on div "29" at bounding box center [532, 539] width 22 height 22
click at [536, 550] on div "29" at bounding box center [532, 539] width 22 height 22
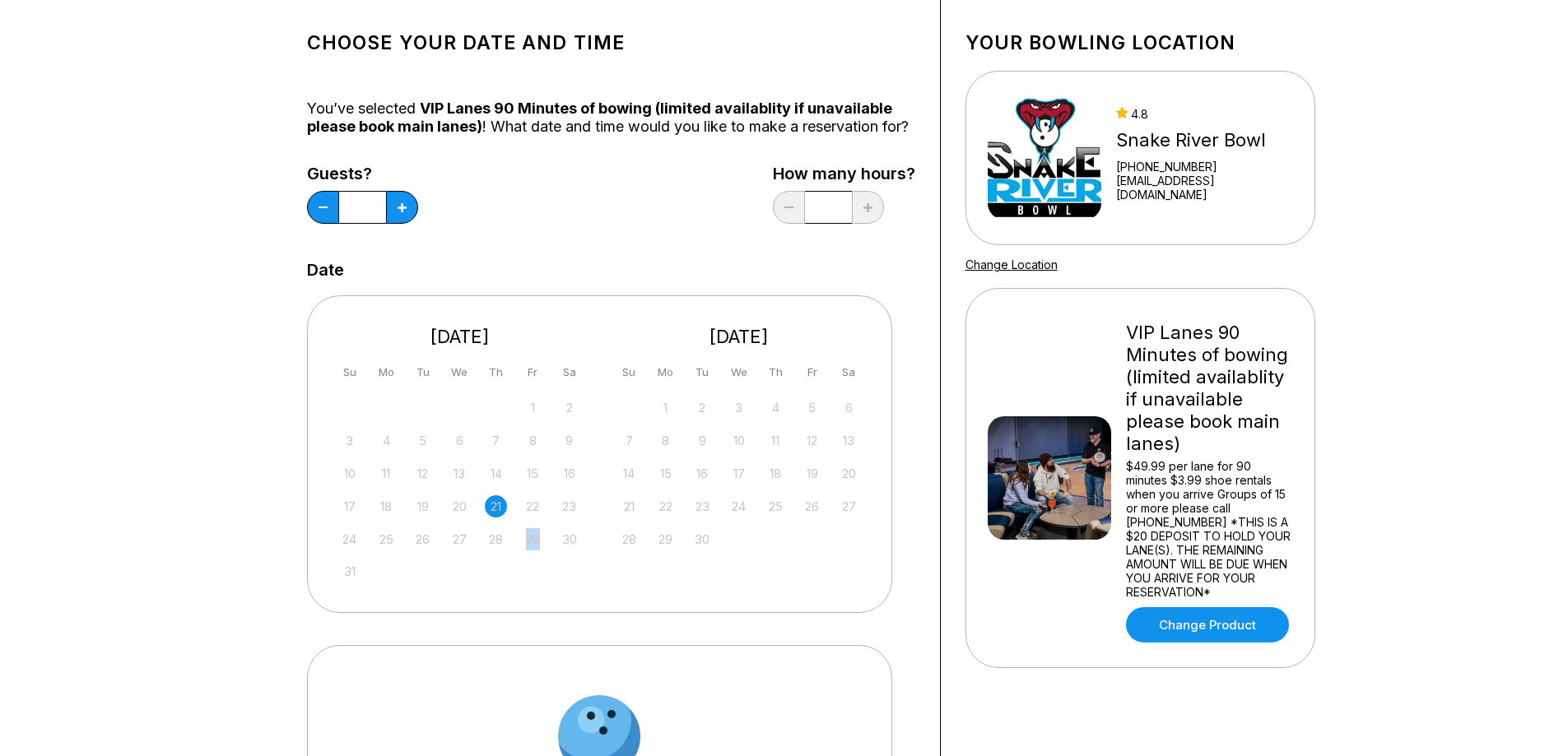
click at [535, 550] on div "29" at bounding box center [532, 539] width 22 height 22
click at [325, 224] on button at bounding box center [323, 207] width 32 height 33
type input "*"
